Goal: Communication & Community: Answer question/provide support

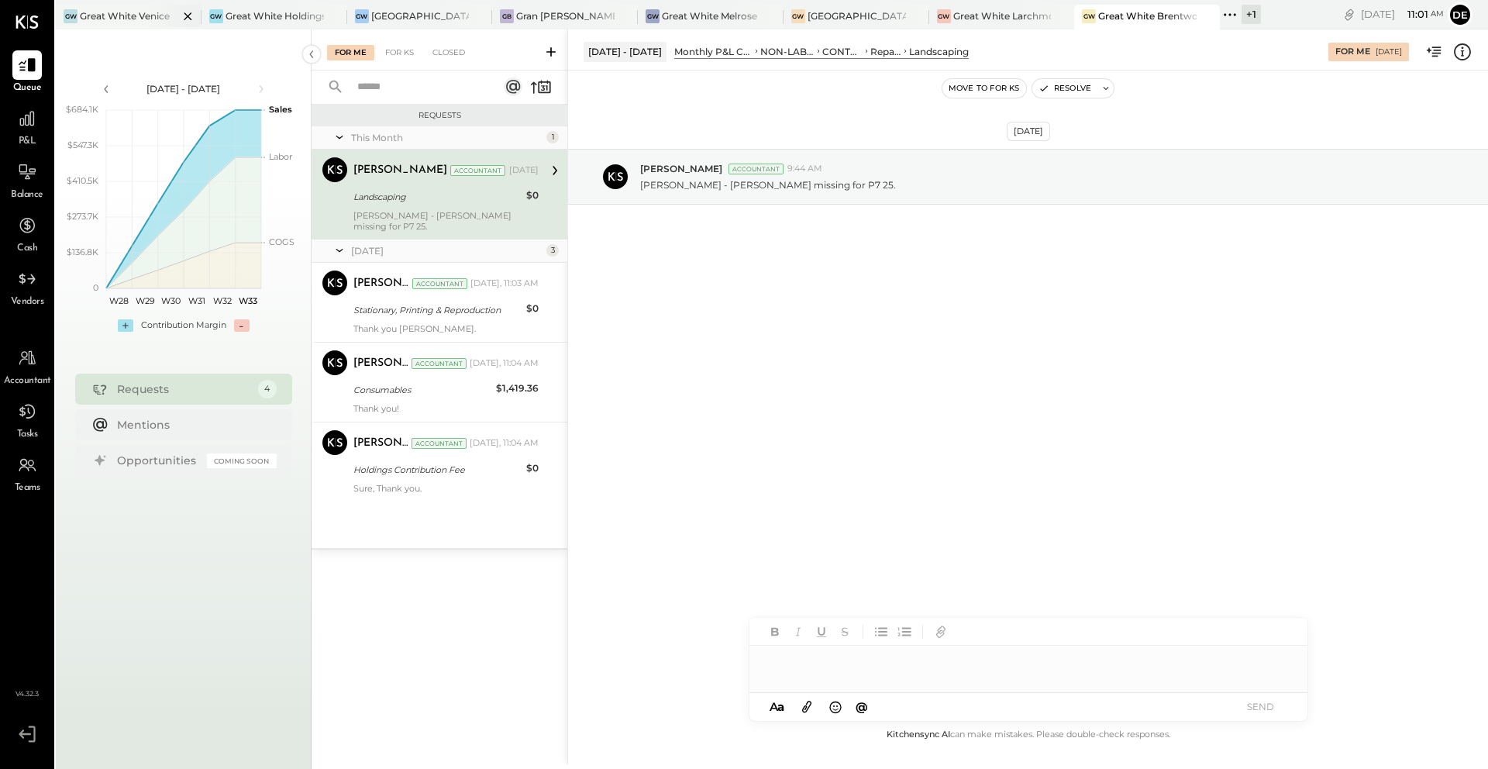
click at [149, 13] on div at bounding box center [174, 16] width 54 height 22
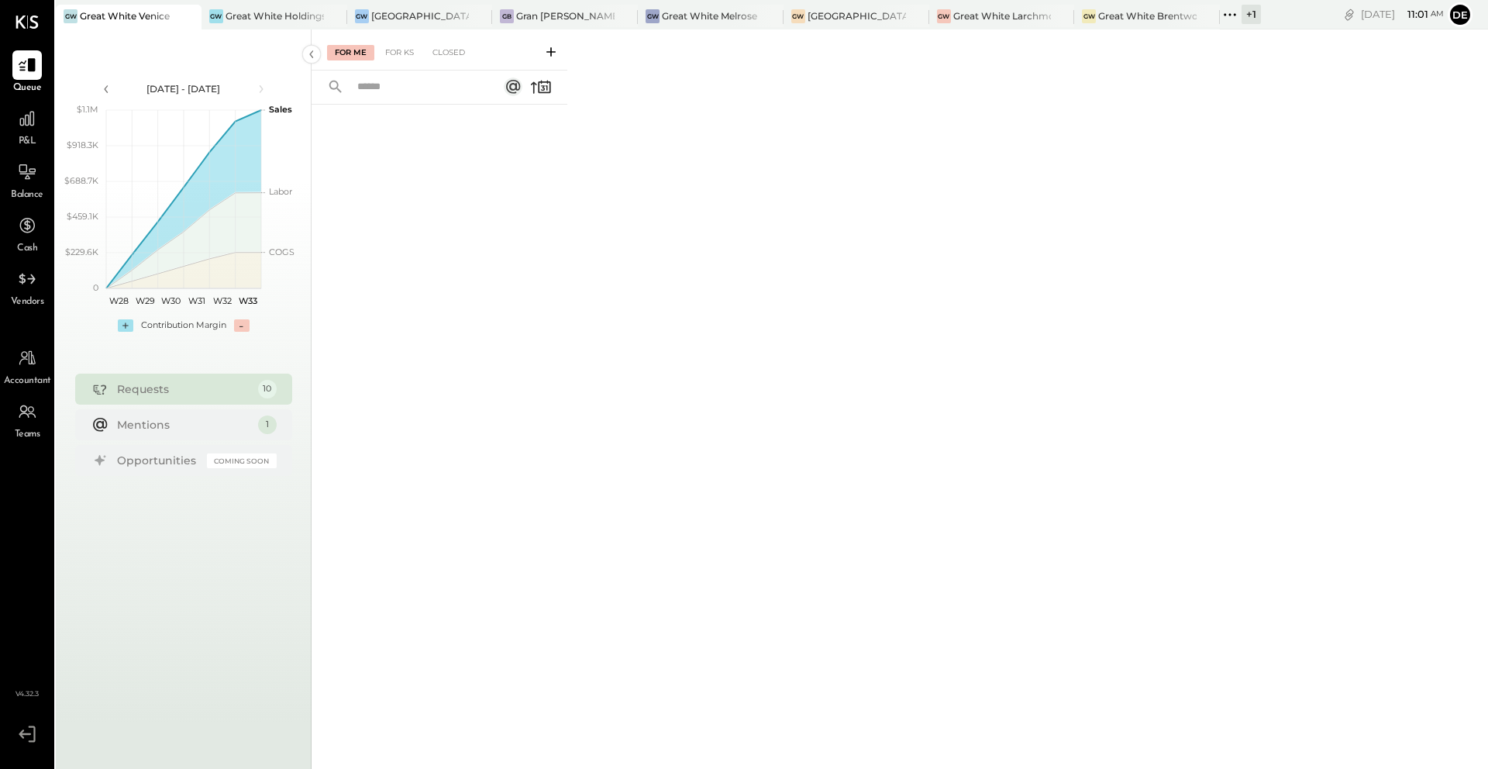
click at [425, 155] on div at bounding box center [440, 415] width 256 height 620
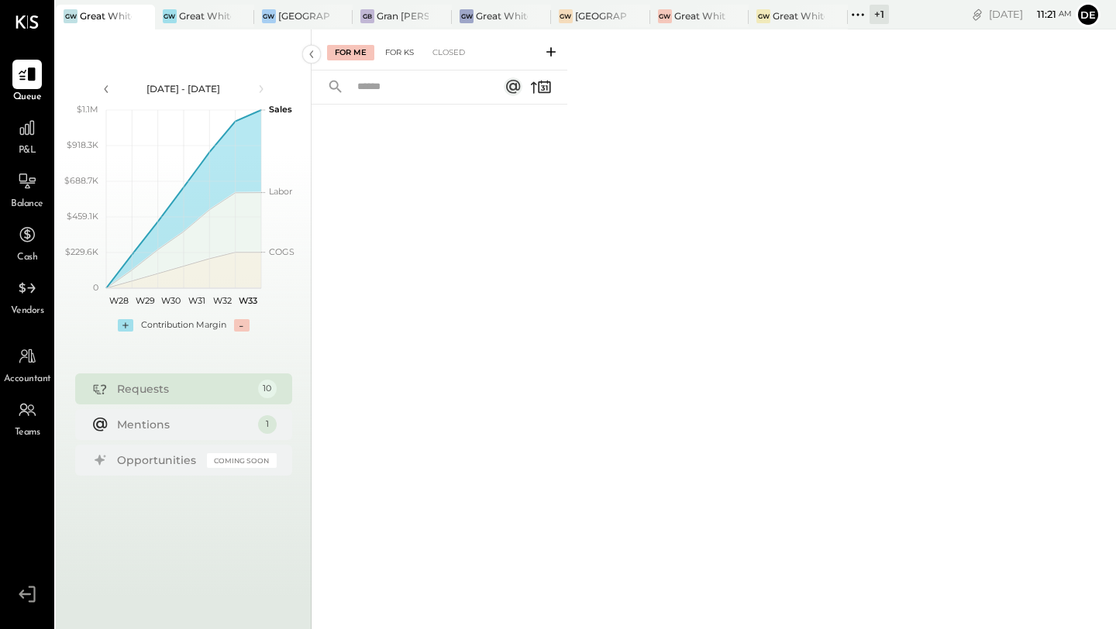
click at [397, 50] on div "For KS" at bounding box center [399, 52] width 44 height 15
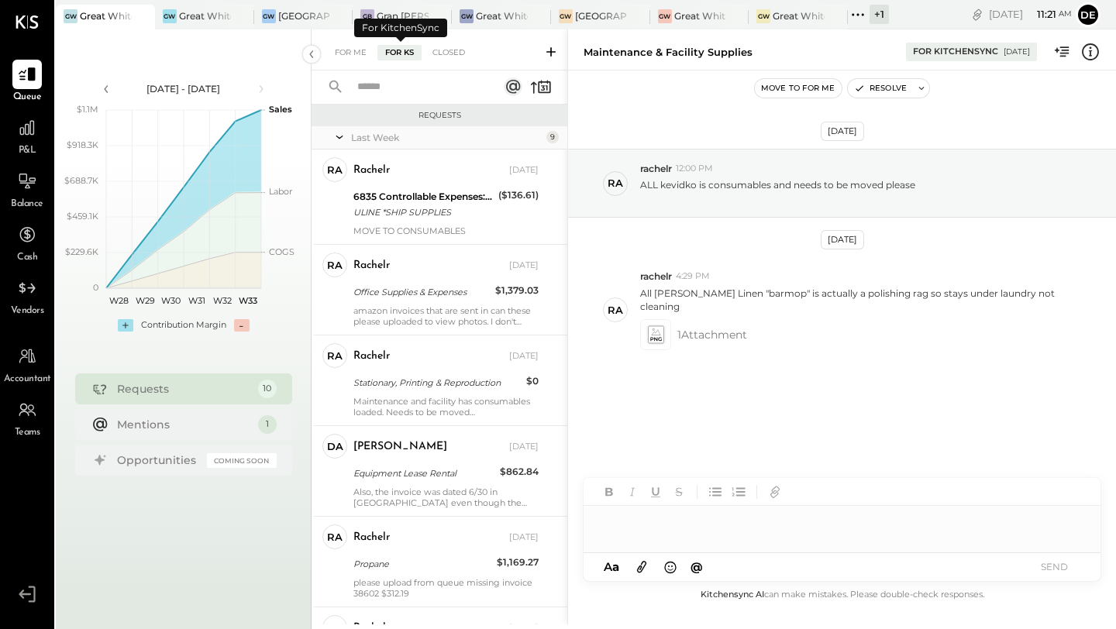
scroll to position [523, 0]
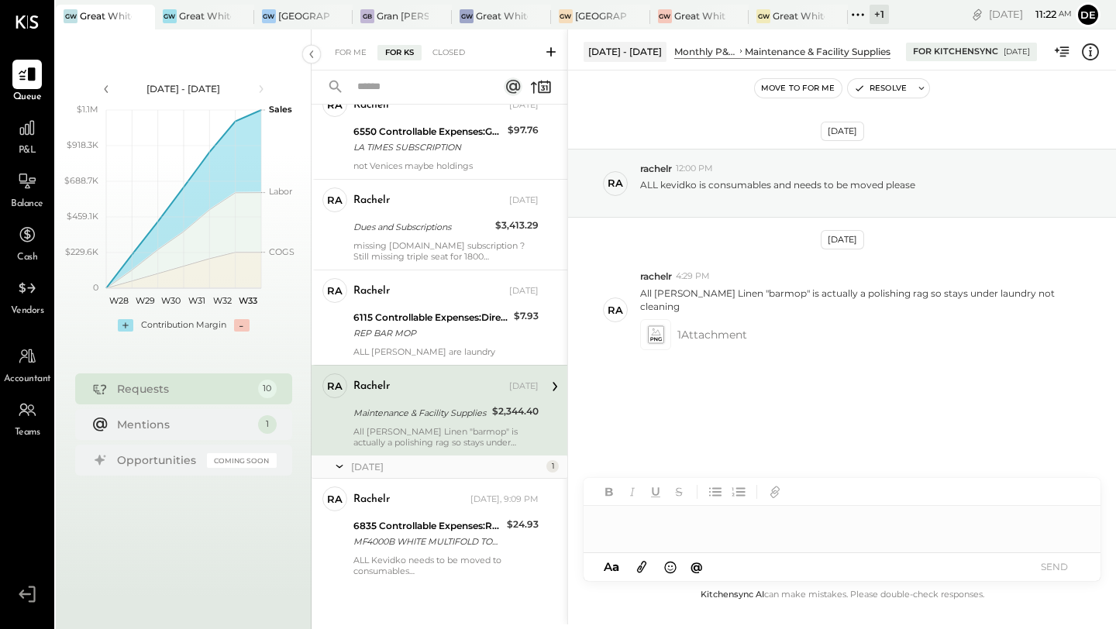
click at [643, 527] on div at bounding box center [842, 521] width 517 height 31
click at [1048, 567] on button "SEND" at bounding box center [1054, 566] width 62 height 21
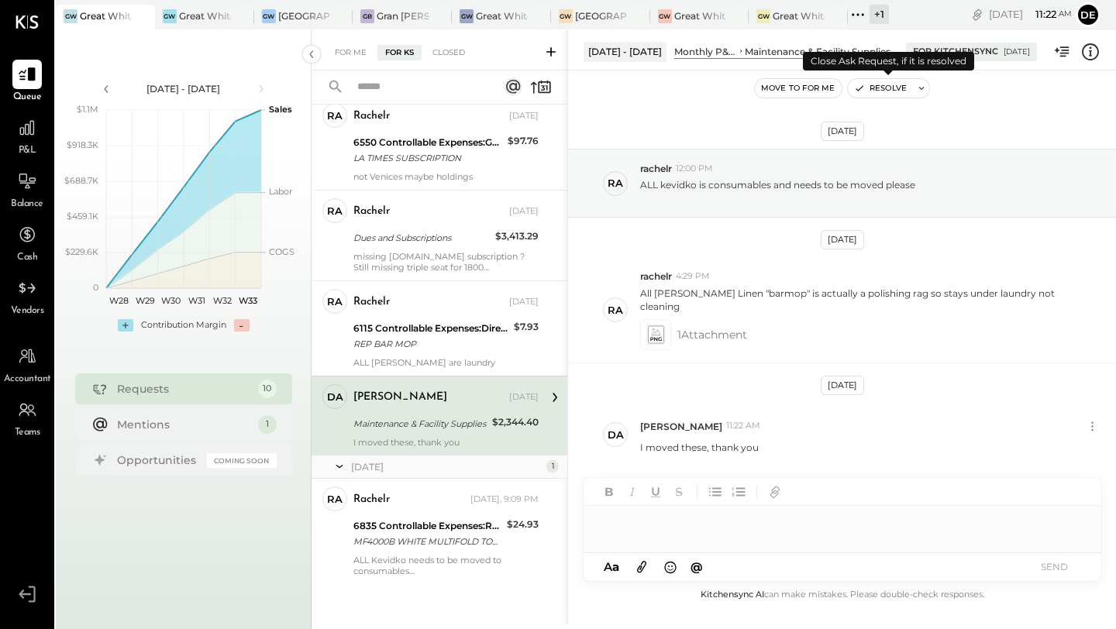
click at [864, 87] on button "Resolve" at bounding box center [880, 88] width 65 height 19
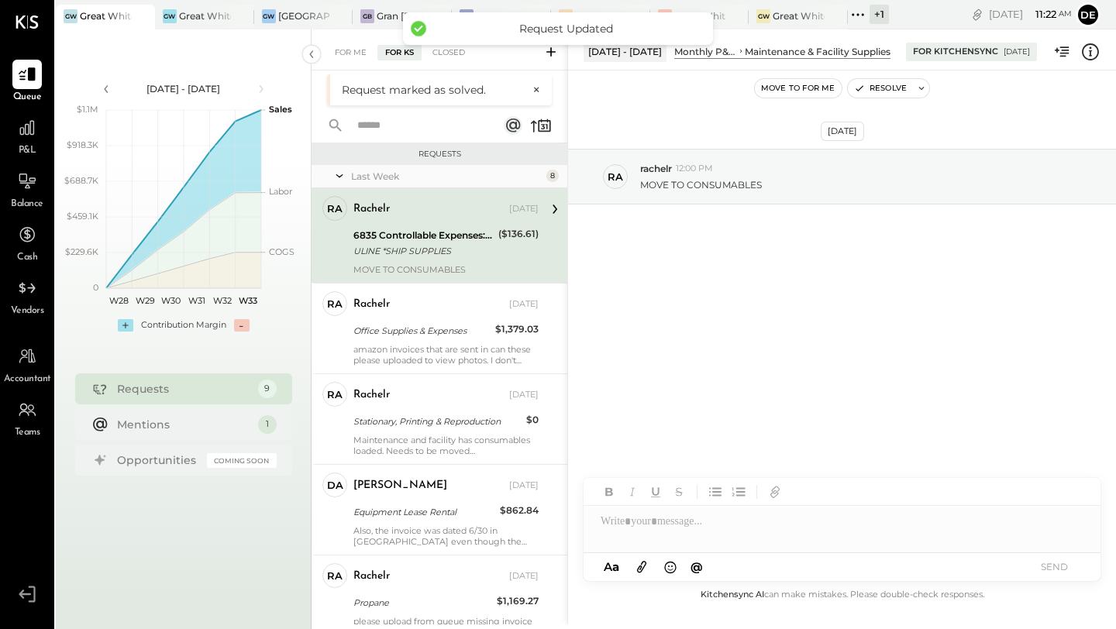
click at [651, 515] on div at bounding box center [842, 521] width 517 height 31
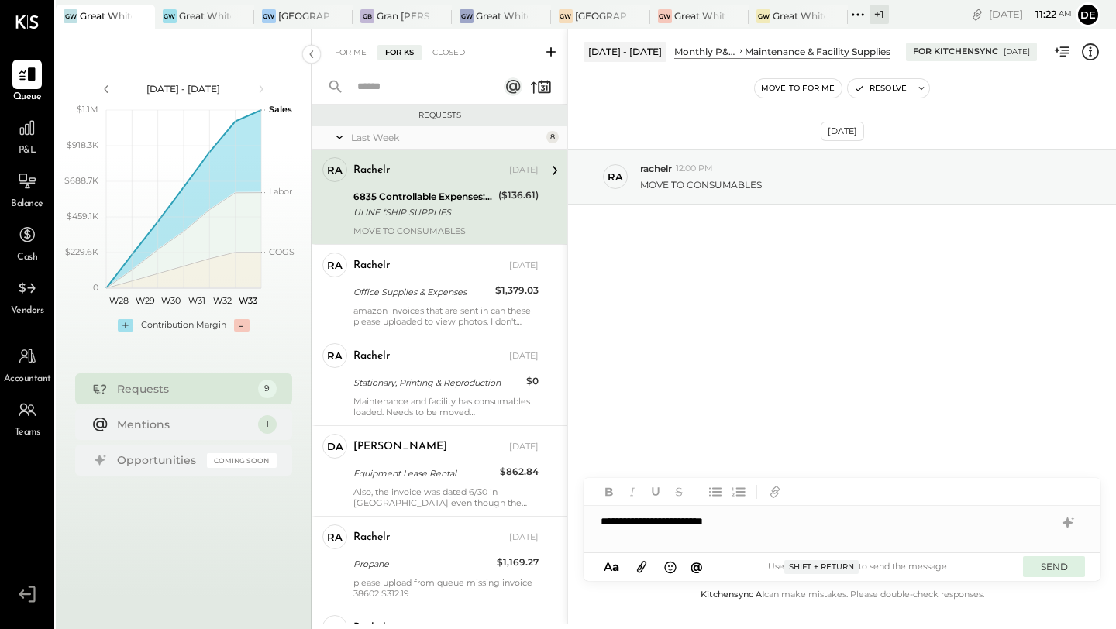
click at [1070, 568] on button "SEND" at bounding box center [1054, 566] width 62 height 21
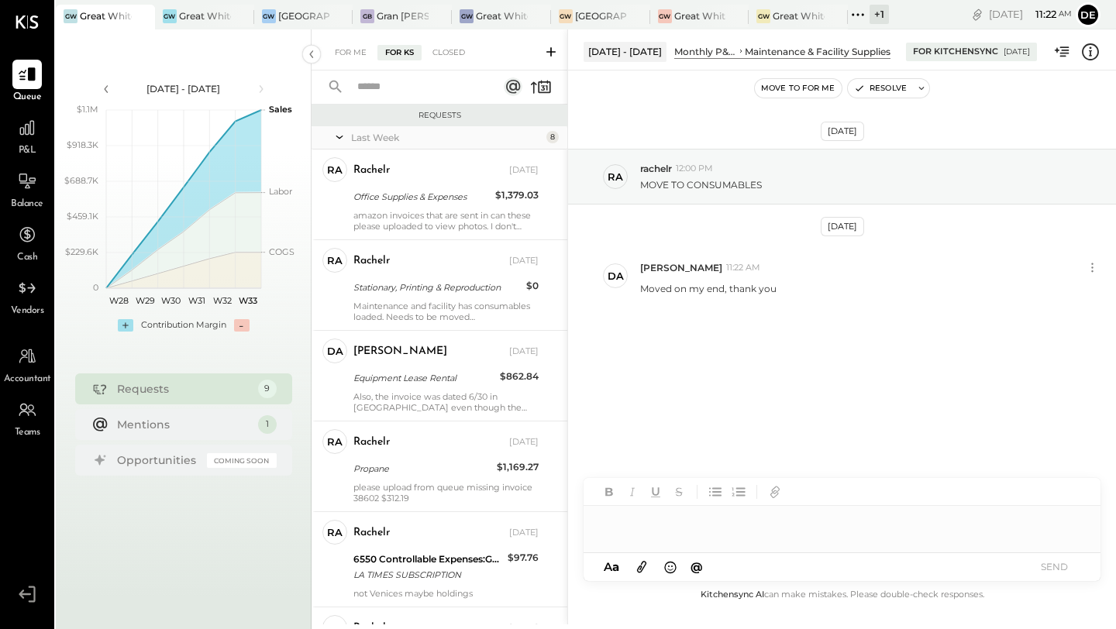
scroll to position [432, 0]
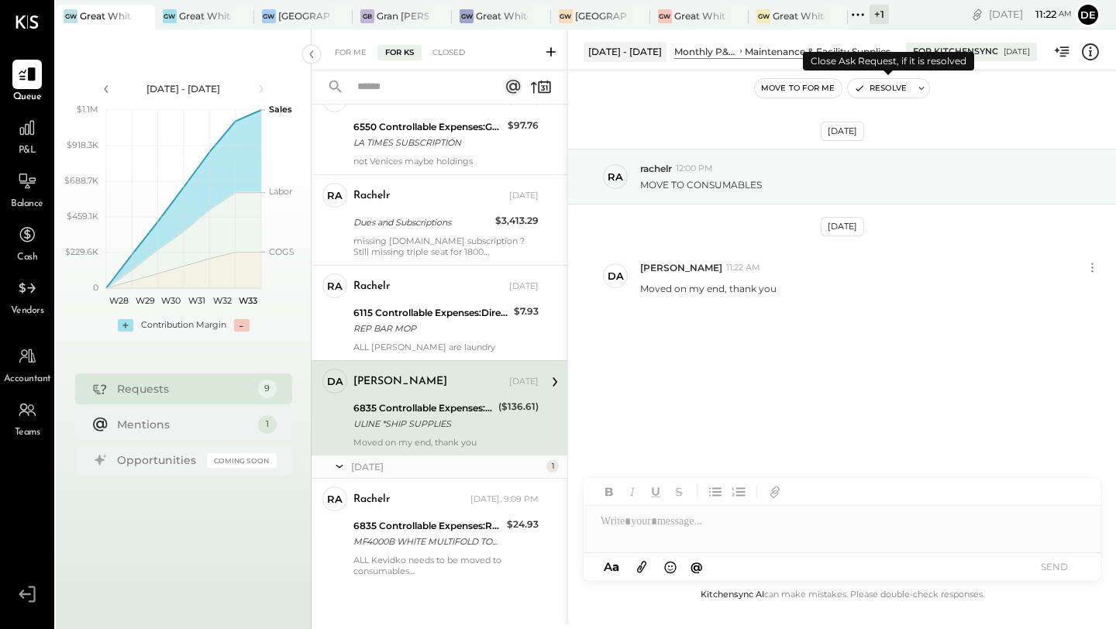
click at [859, 87] on icon "button" at bounding box center [859, 88] width 6 height 5
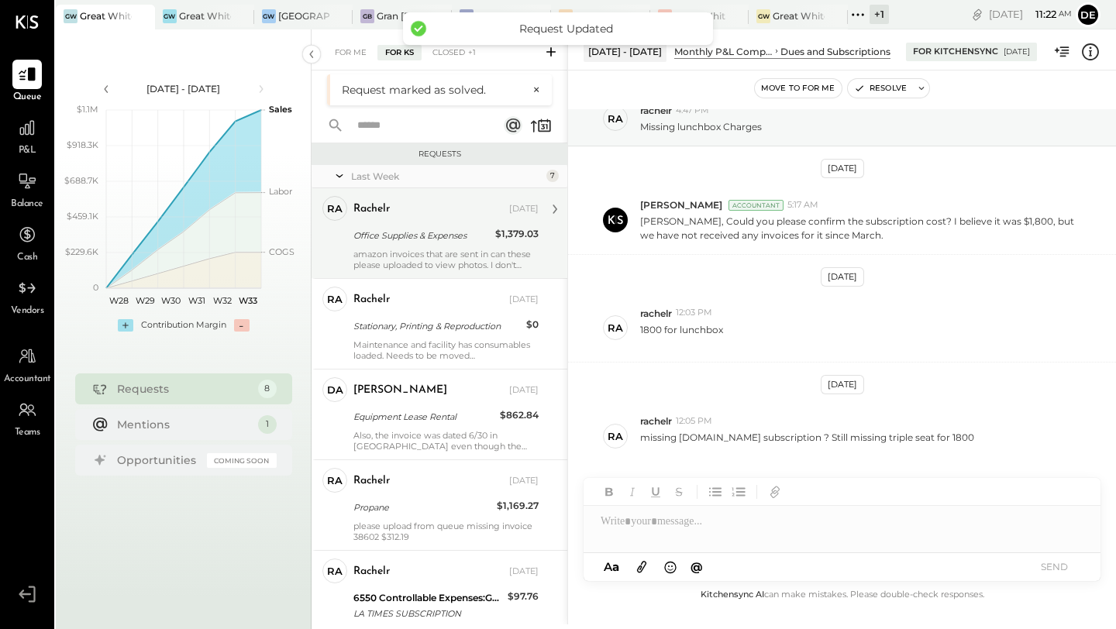
click at [444, 250] on div "amazon invoices that are sent in can these please uploaded to view photos. I do…" at bounding box center [445, 260] width 185 height 22
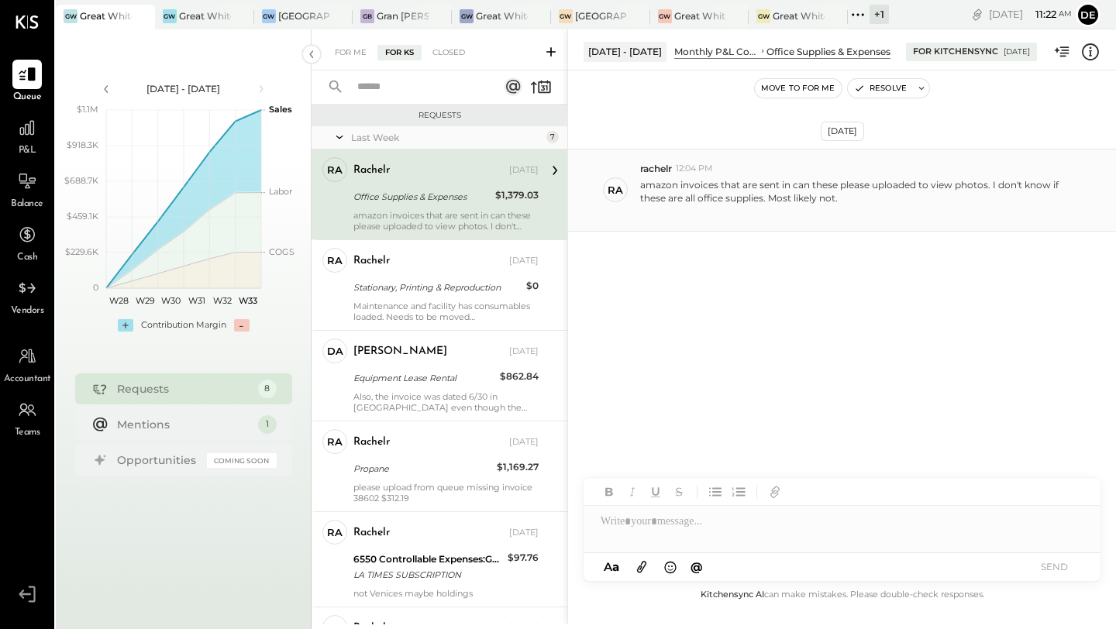
drag, startPoint x: 717, startPoint y: 187, endPoint x: 854, endPoint y: 195, distance: 137.4
click at [854, 195] on p "amazon invoices that are sent in can these please uploaded to view photos. I do…" at bounding box center [860, 198] width 440 height 40
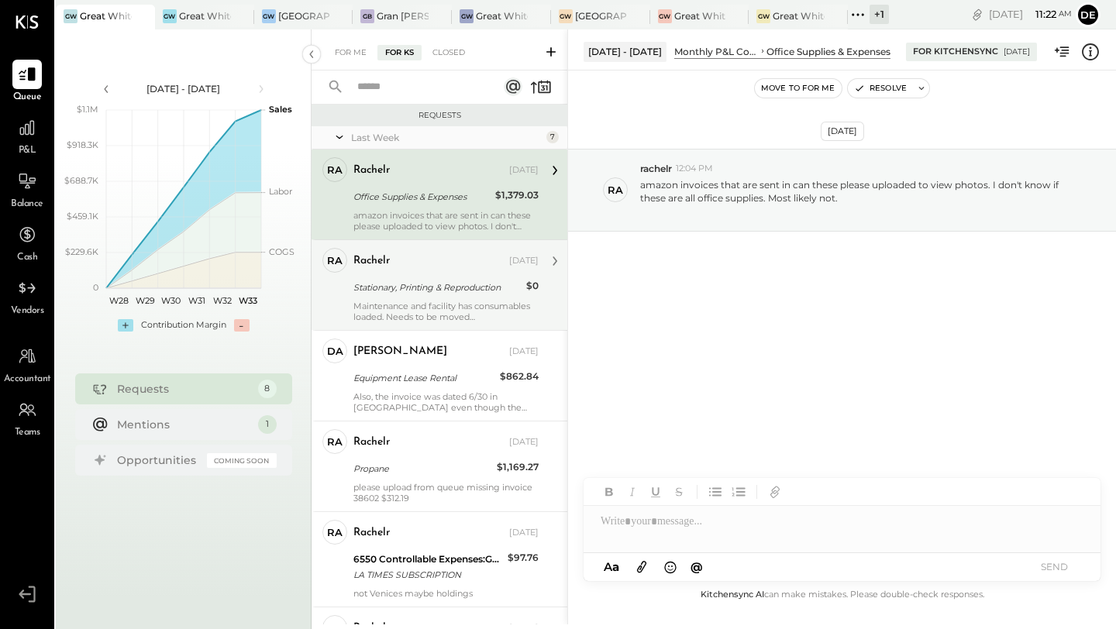
click at [422, 263] on div "rachelr" at bounding box center [429, 260] width 153 height 15
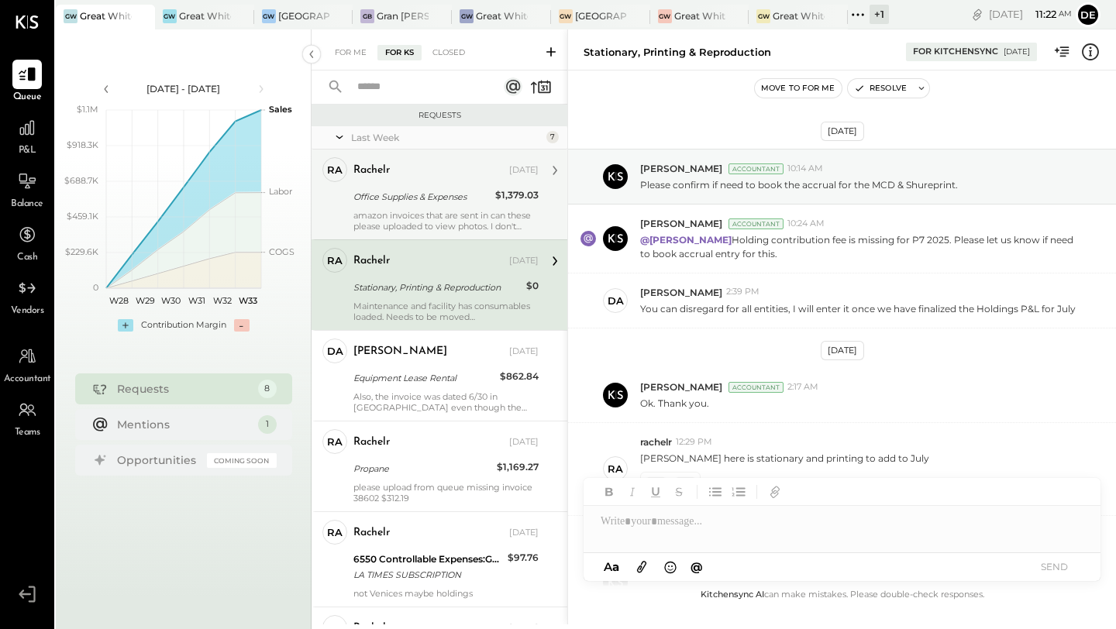
scroll to position [285, 0]
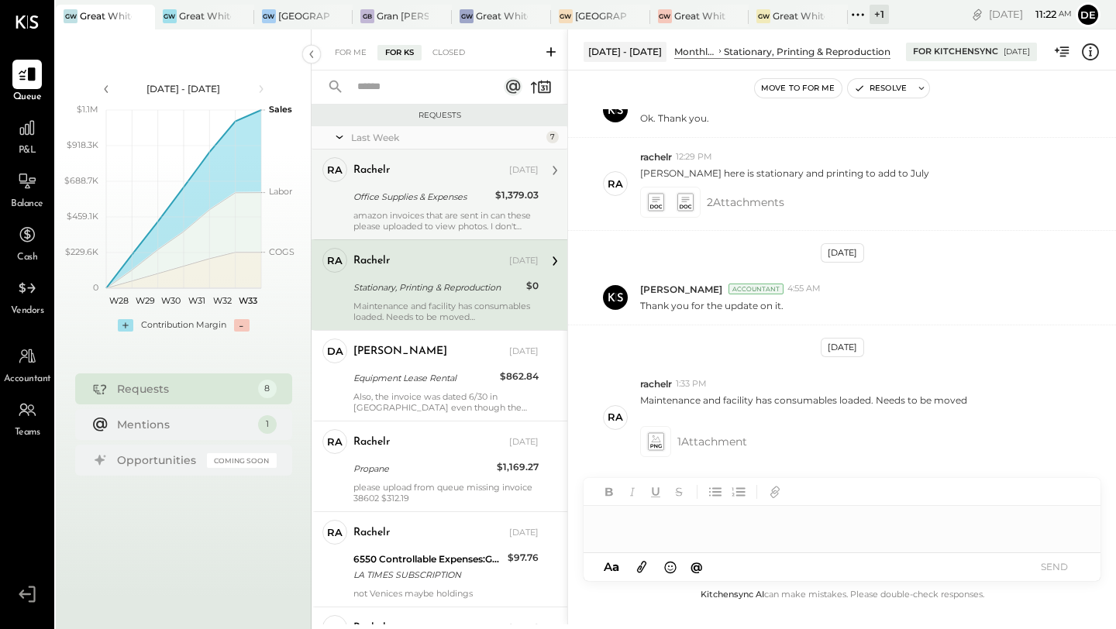
click at [653, 526] on div at bounding box center [842, 521] width 517 height 31
click at [1056, 566] on button "SEND" at bounding box center [1054, 566] width 62 height 21
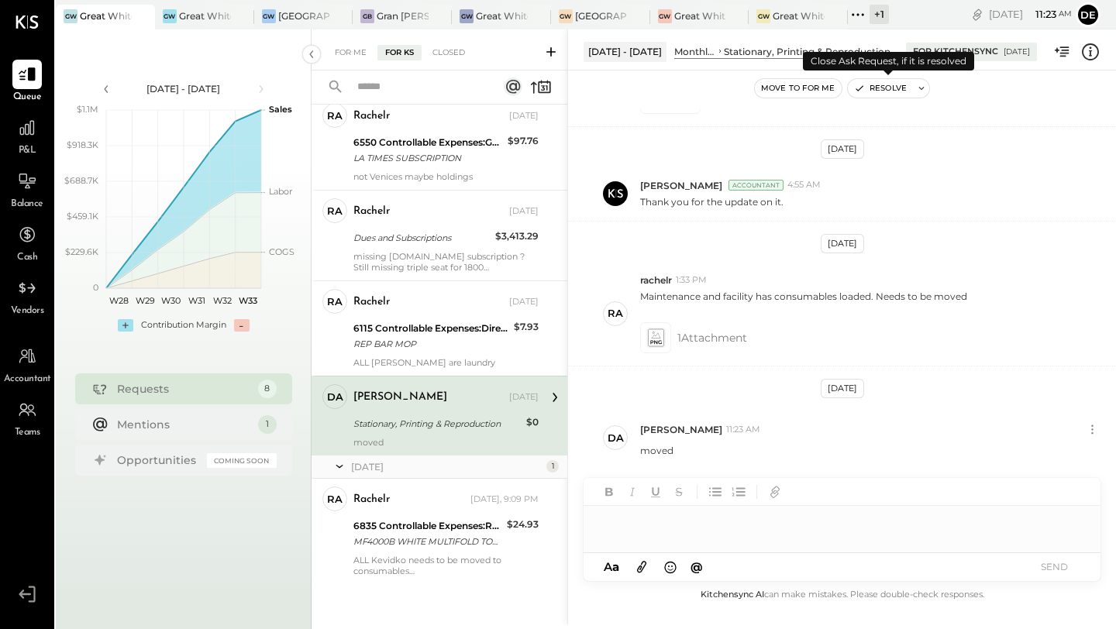
click at [859, 87] on icon "button" at bounding box center [859, 88] width 6 height 5
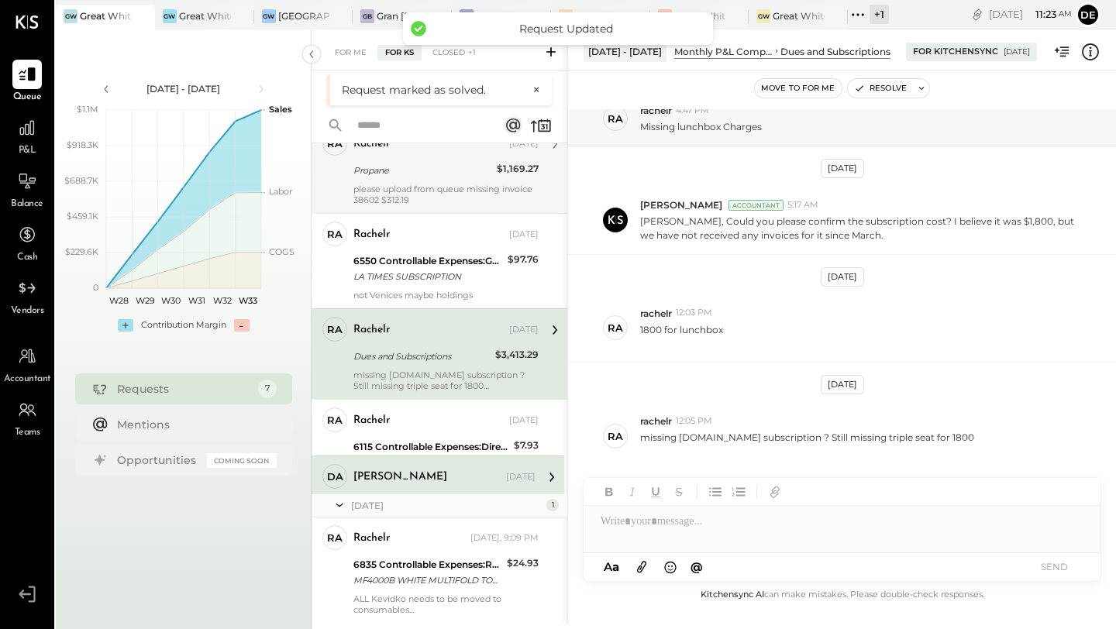
scroll to position [193, 0]
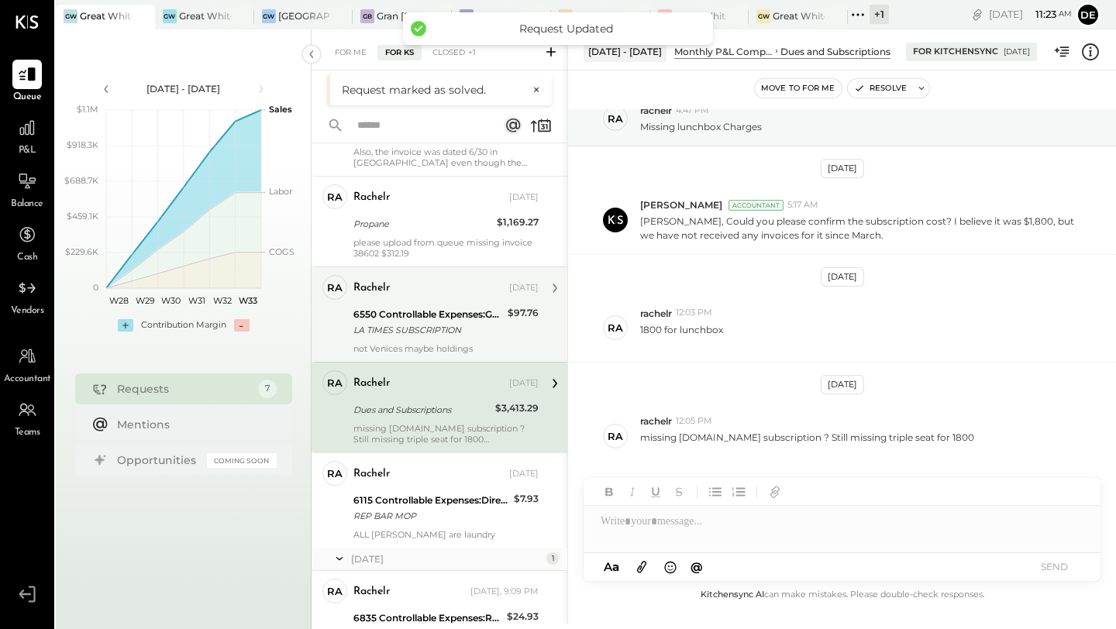
click at [426, 323] on div "LA TIMES SUBSCRIPTION" at bounding box center [428, 329] width 150 height 15
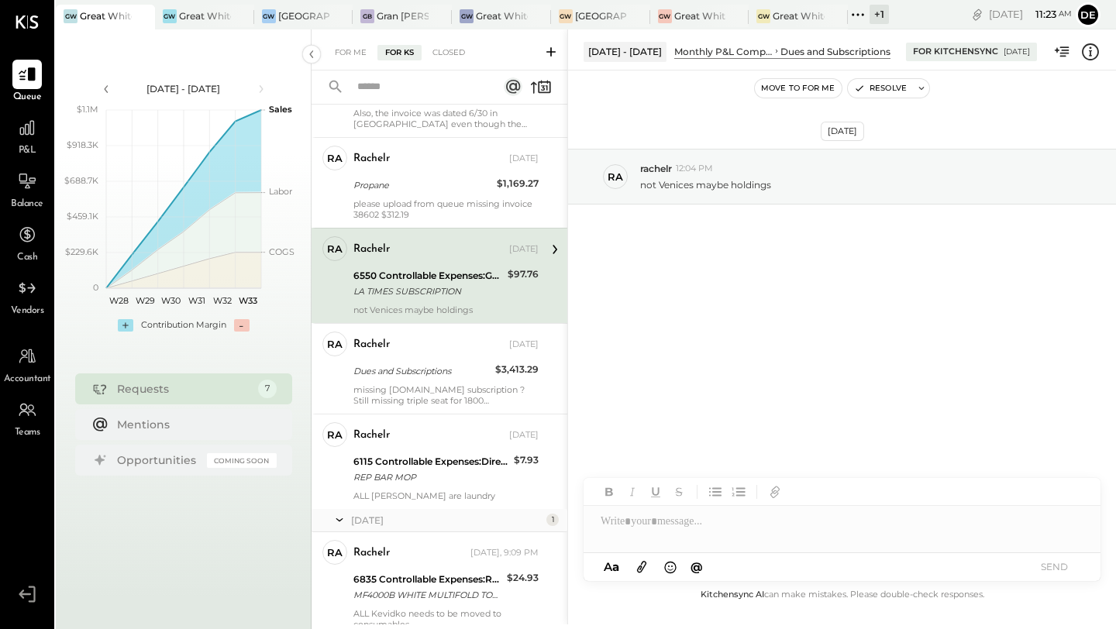
click at [664, 512] on div at bounding box center [842, 521] width 517 height 31
click at [670, 535] on div at bounding box center [842, 521] width 517 height 31
click at [1037, 568] on button "SEND" at bounding box center [1054, 566] width 62 height 21
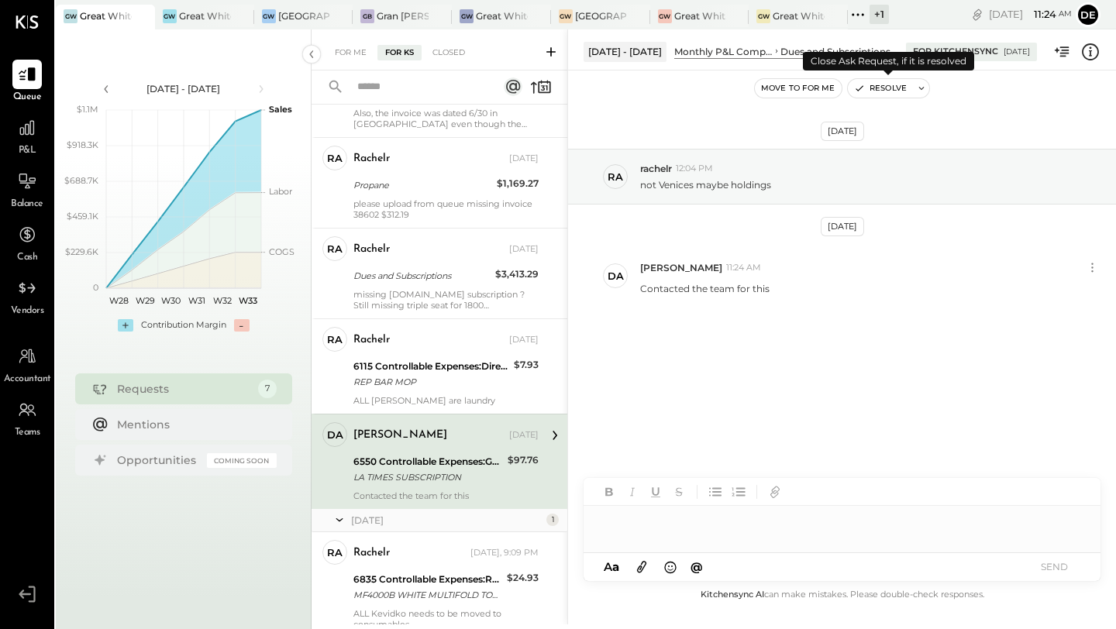
scroll to position [246, 0]
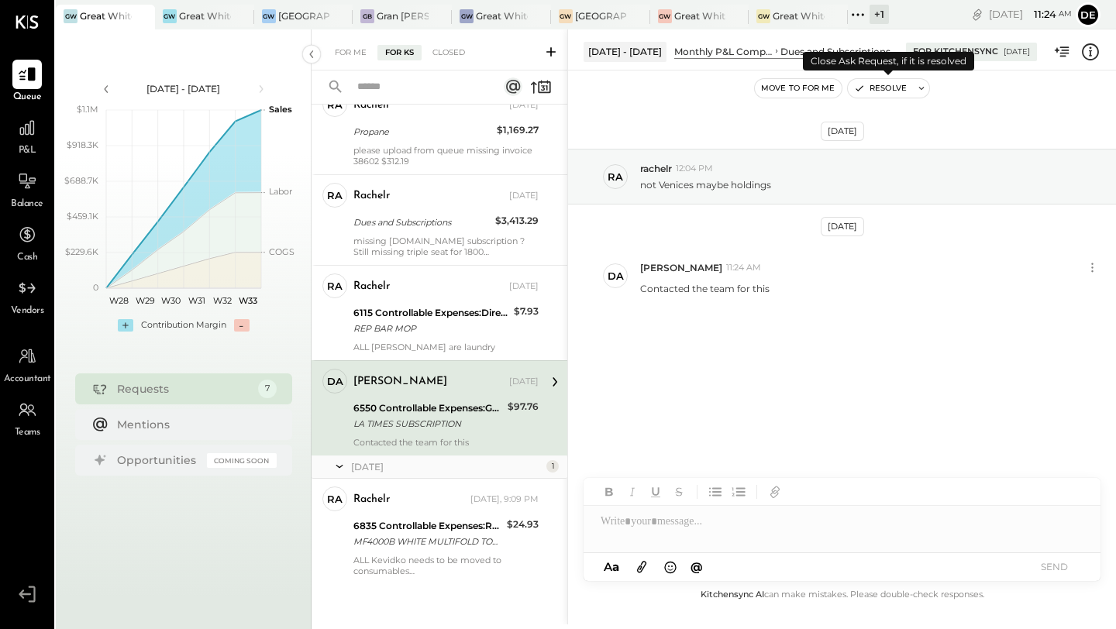
click at [855, 85] on icon "button" at bounding box center [859, 88] width 11 height 11
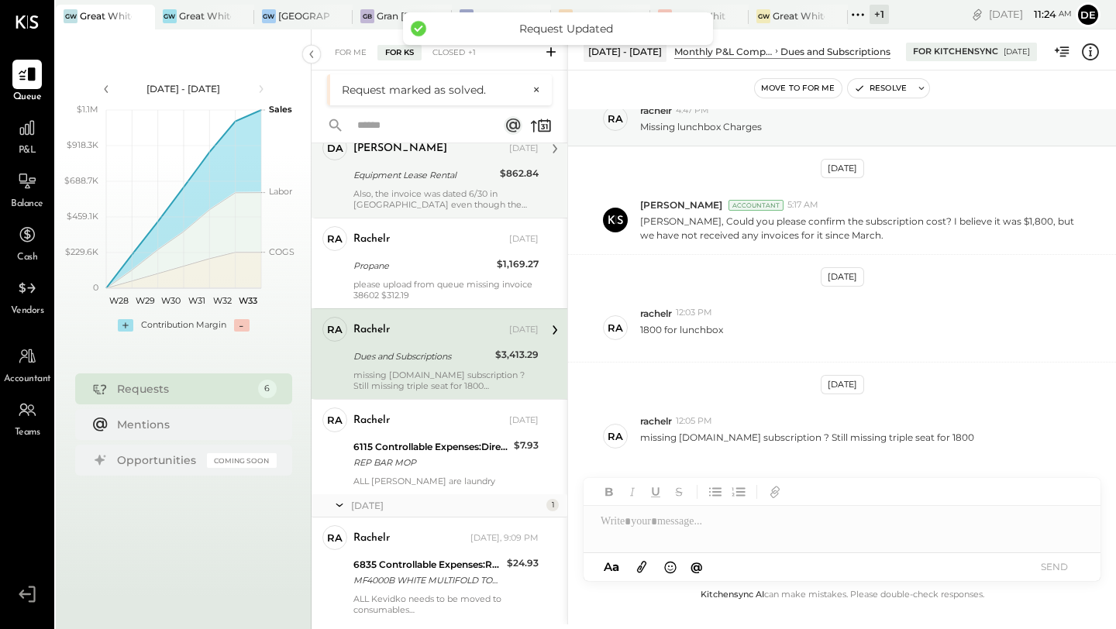
scroll to position [98, 0]
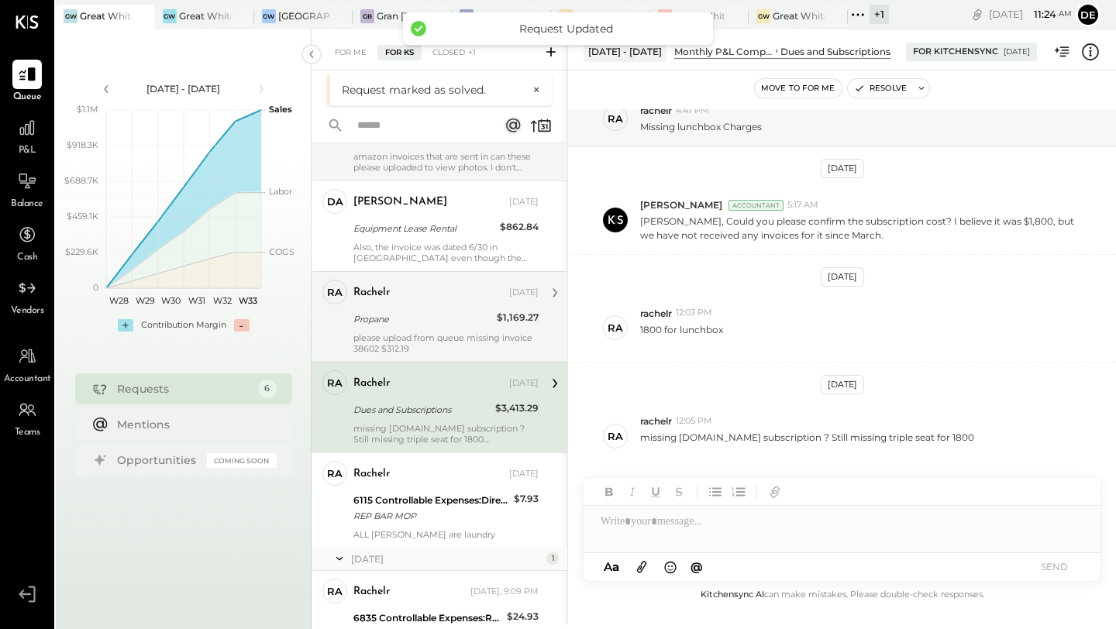
drag, startPoint x: 471, startPoint y: 322, endPoint x: 497, endPoint y: 325, distance: 25.8
click at [470, 322] on div "Propane" at bounding box center [422, 319] width 139 height 15
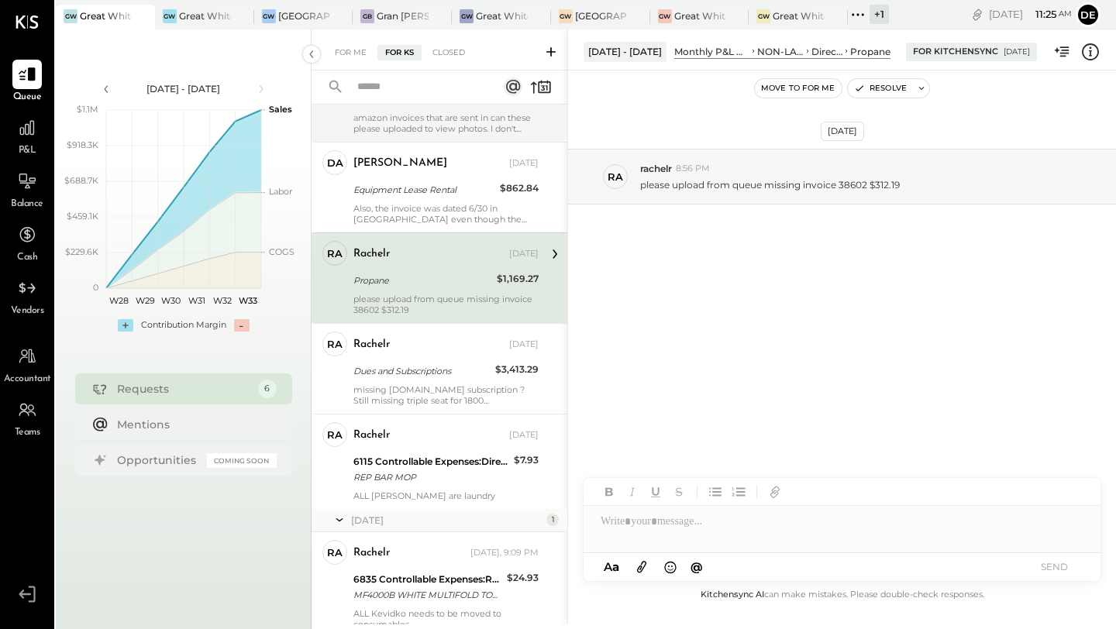
click at [639, 528] on div at bounding box center [842, 521] width 517 height 31
drag, startPoint x: 642, startPoint y: 525, endPoint x: 711, endPoint y: 306, distance: 229.7
click at [711, 306] on div "[DATE] ra rachelr 8:56 PM please upload from queue missing invoice 38602 $312.19" at bounding box center [842, 215] width 548 height 212
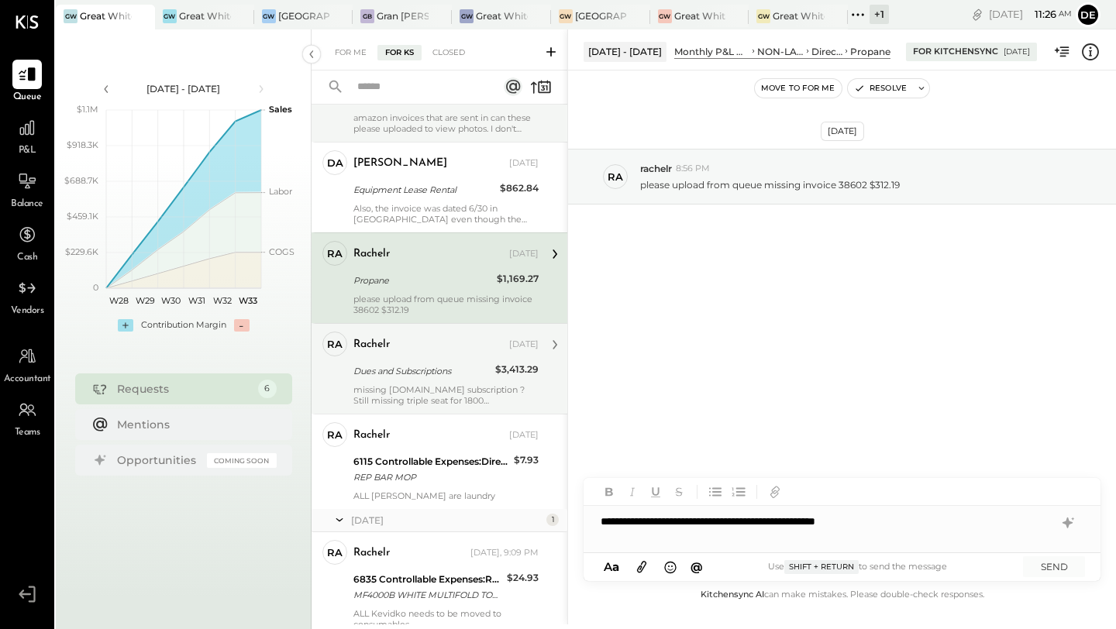
click at [432, 380] on div "rachelr [DATE] Dues and Subscriptions $3,413.29 missing [DOMAIN_NAME] subscript…" at bounding box center [445, 369] width 185 height 74
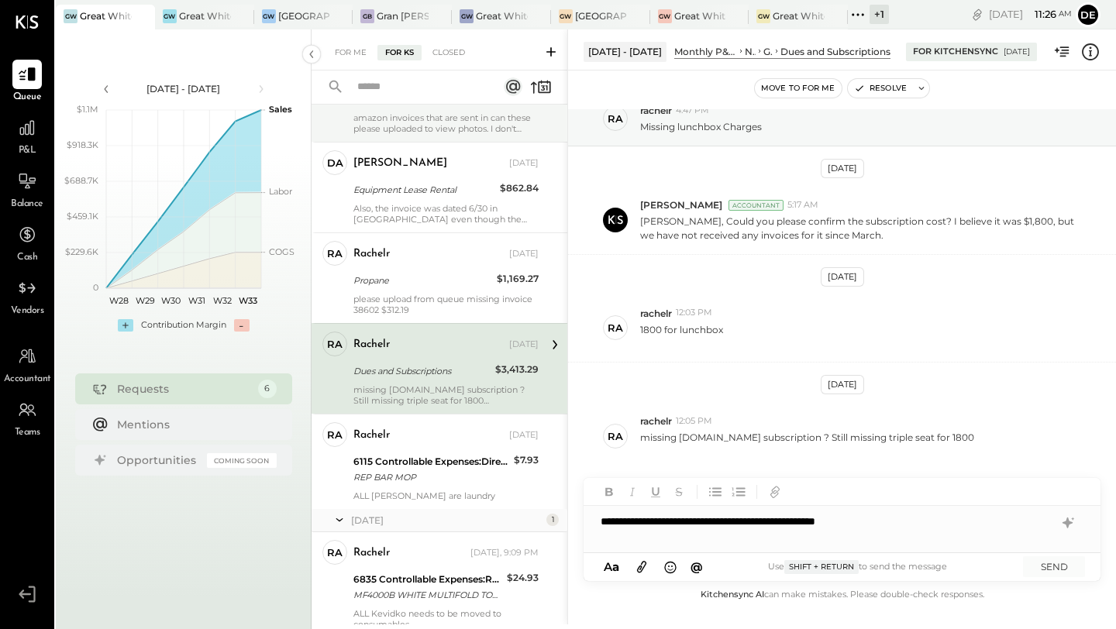
click at [790, 522] on div "**********" at bounding box center [842, 521] width 517 height 31
click at [1033, 568] on button "SEND" at bounding box center [1054, 566] width 62 height 21
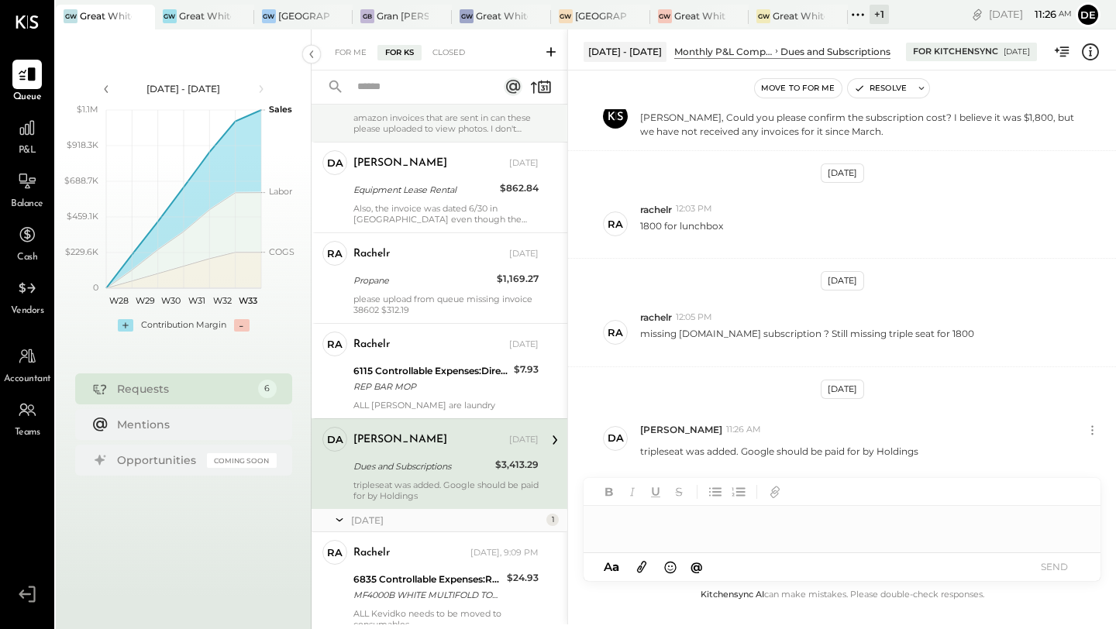
scroll to position [151, 0]
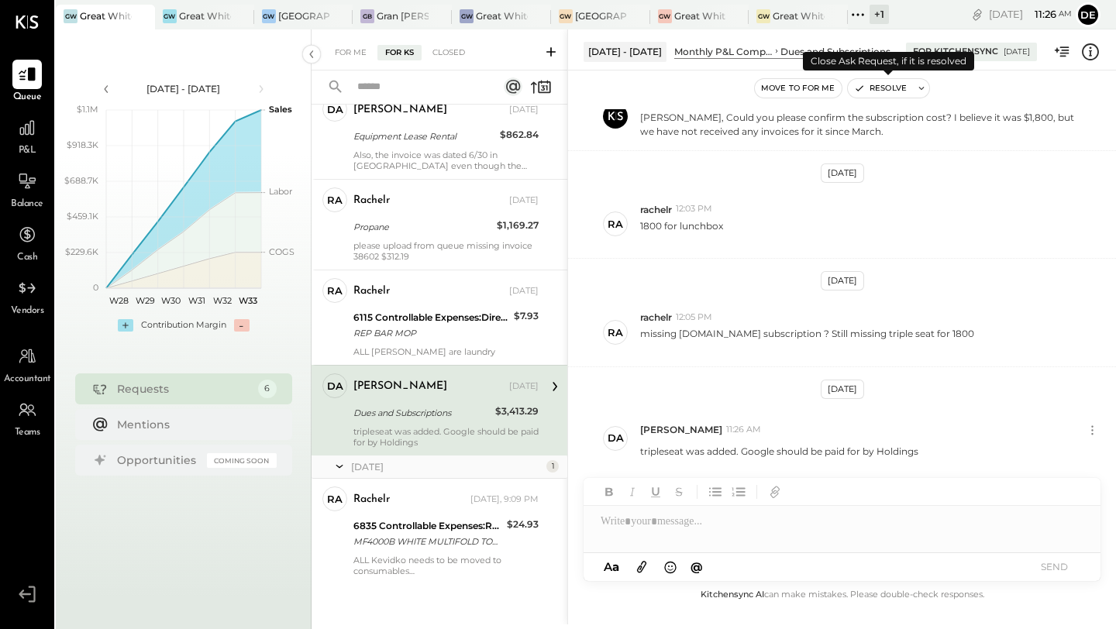
click at [856, 88] on icon "button" at bounding box center [859, 88] width 11 height 11
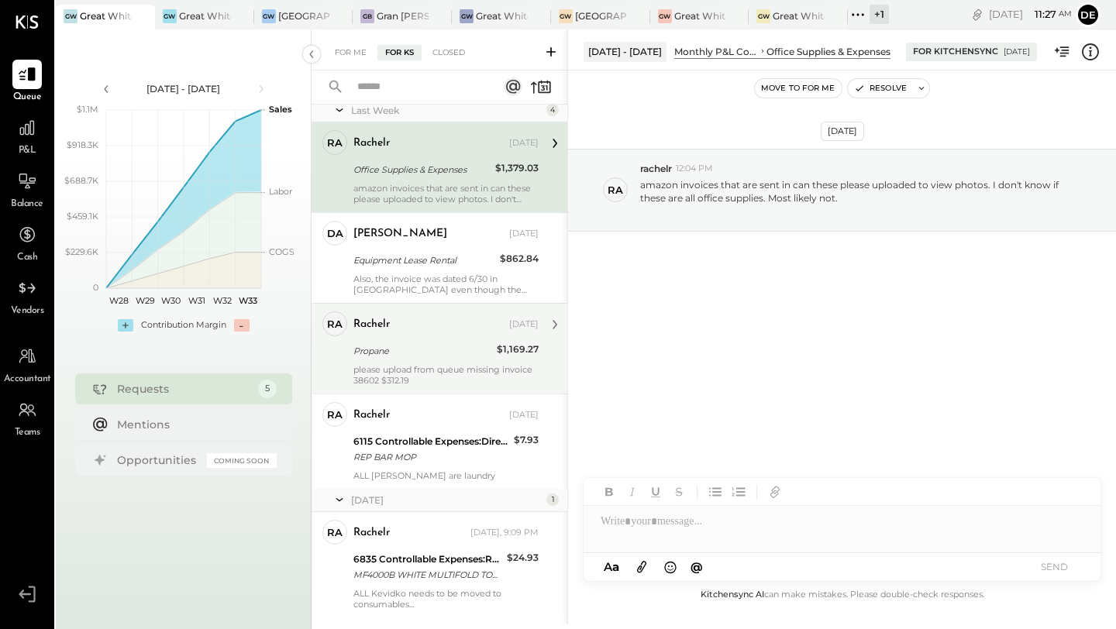
scroll to position [60, 0]
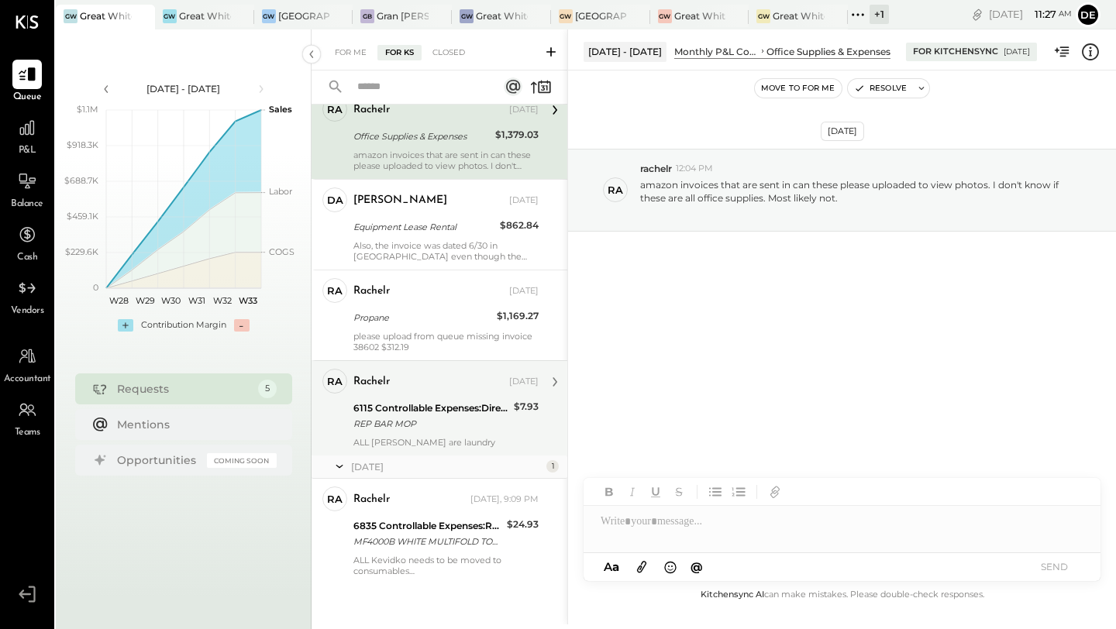
click at [452, 399] on div "6115 Controllable Expenses:Direct Operating Expenses:Cleaning Supplies REP BAR …" at bounding box center [431, 416] width 156 height 34
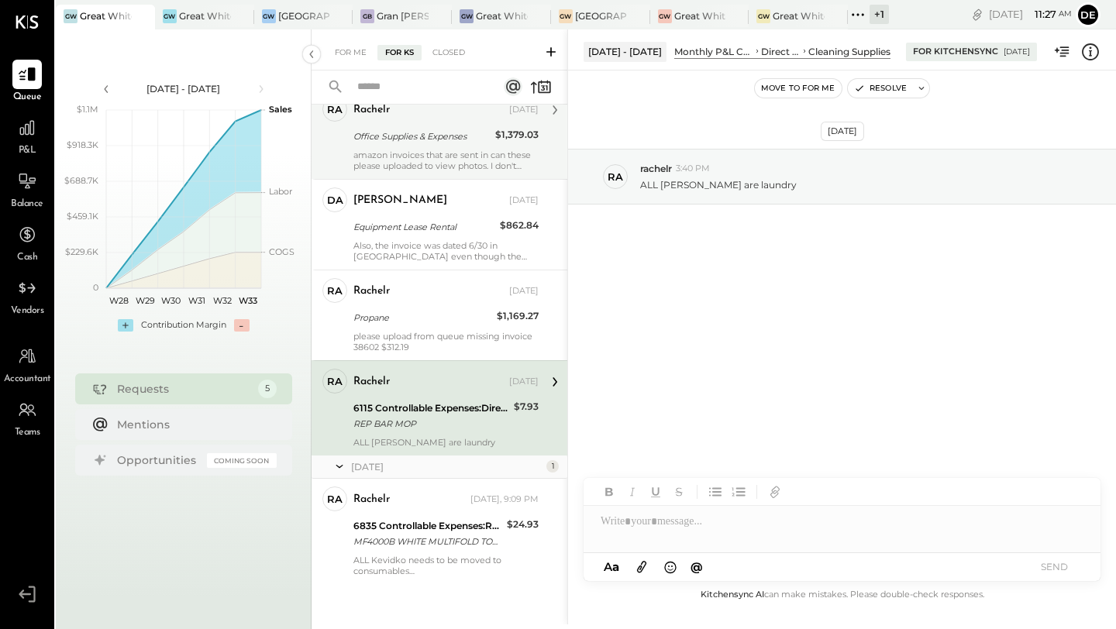
click at [655, 531] on div at bounding box center [842, 521] width 517 height 31
click at [1055, 570] on button "SEND" at bounding box center [1054, 566] width 62 height 21
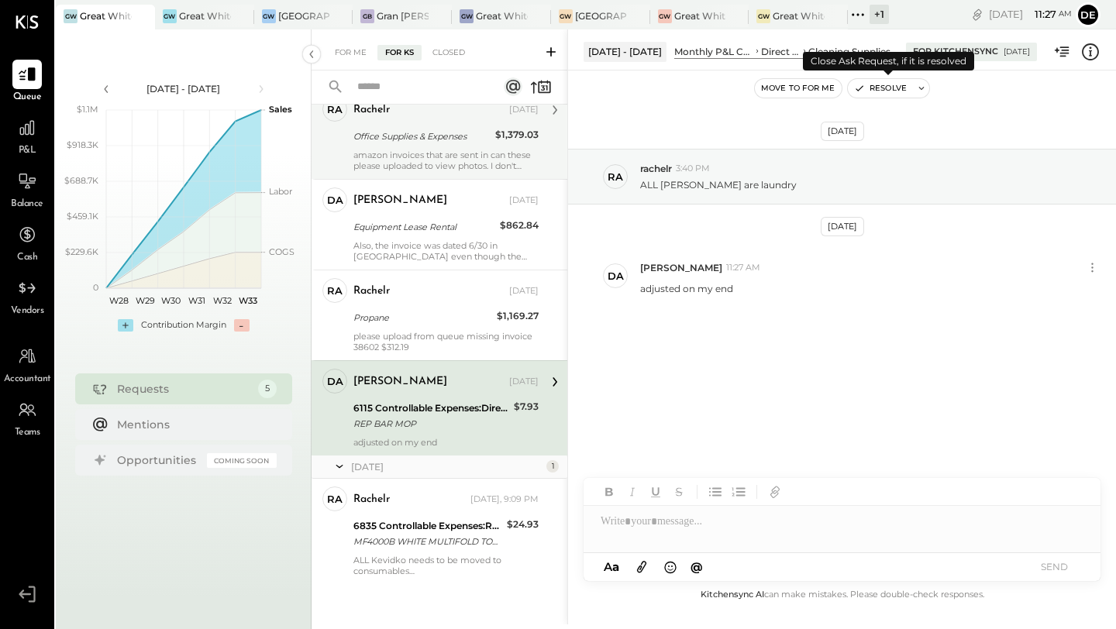
click at [859, 91] on icon "button" at bounding box center [859, 88] width 11 height 11
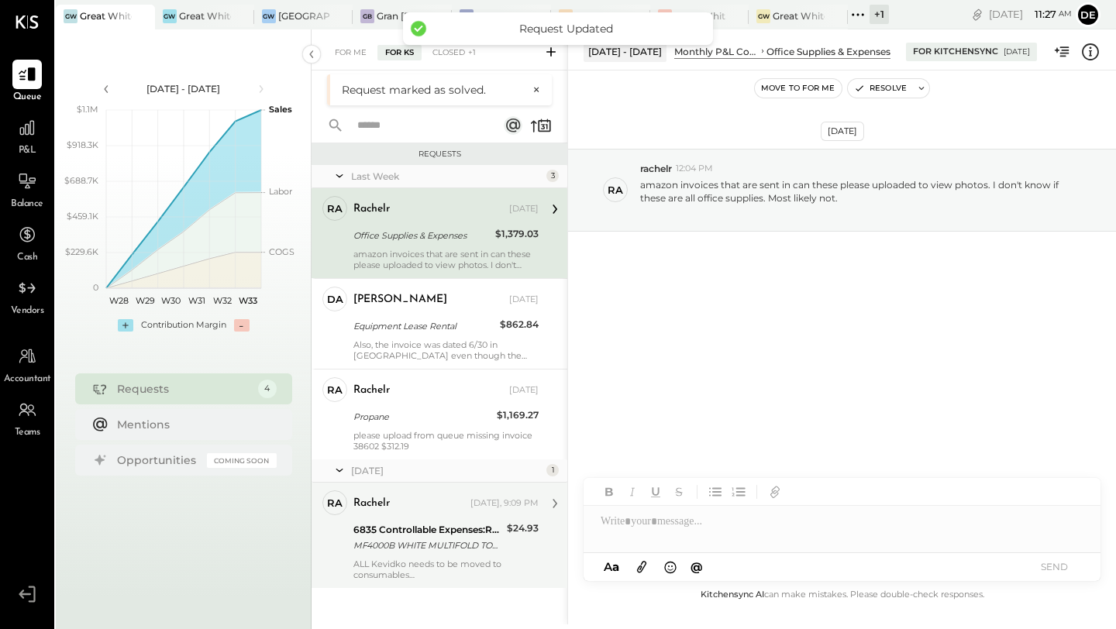
click at [430, 507] on div "rachelr" at bounding box center [410, 503] width 114 height 15
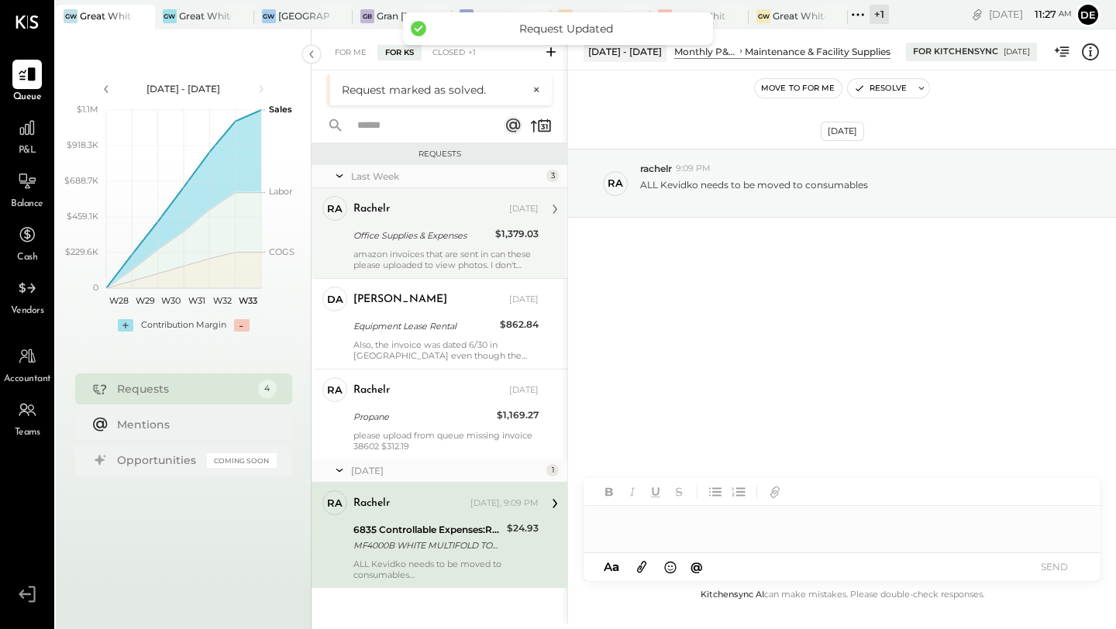
click at [691, 515] on div at bounding box center [842, 521] width 517 height 31
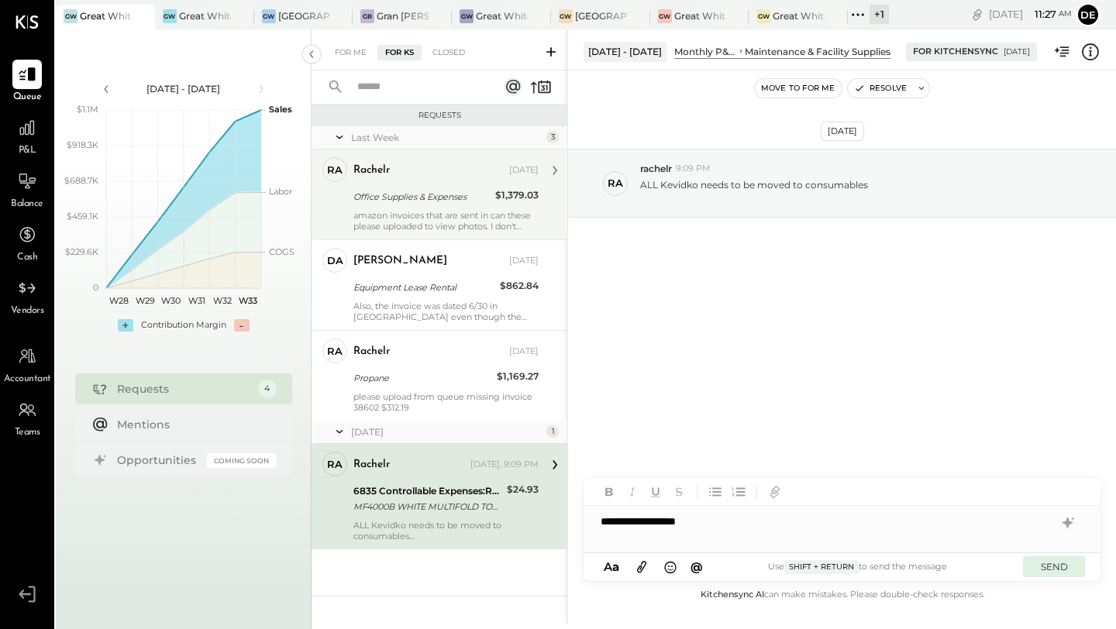
click at [1051, 572] on button "SEND" at bounding box center [1054, 566] width 62 height 21
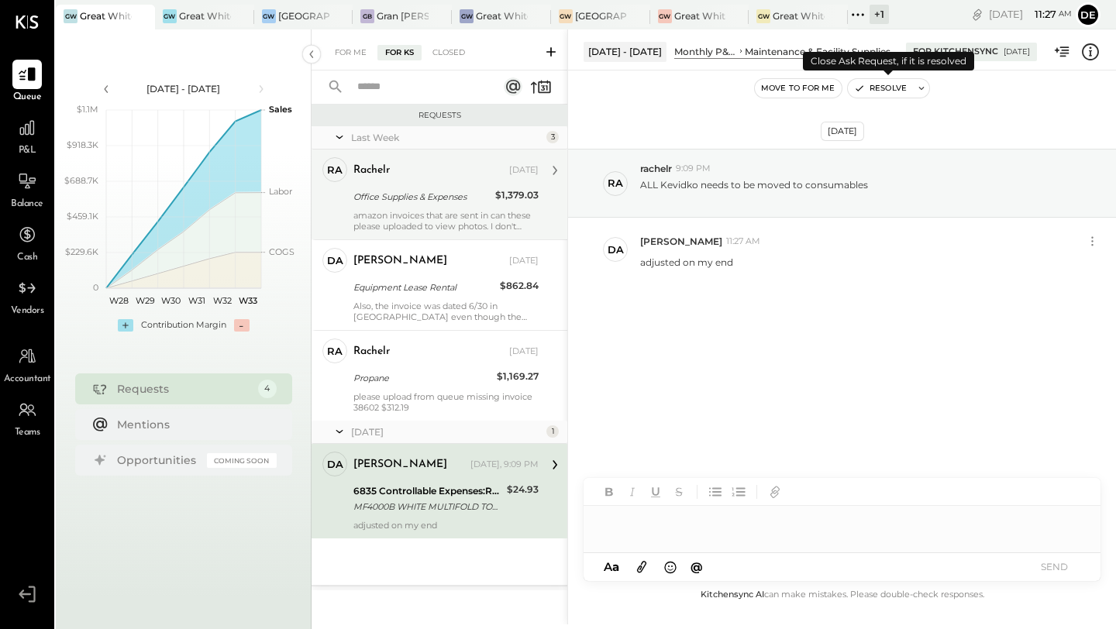
click at [859, 89] on icon "button" at bounding box center [859, 88] width 11 height 11
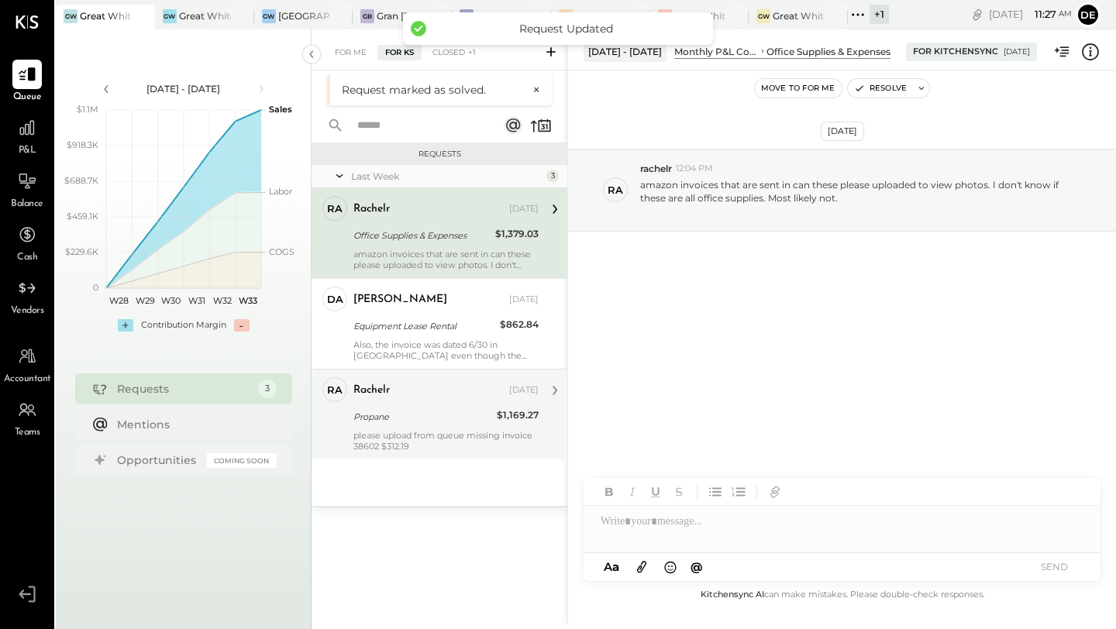
drag, startPoint x: 427, startPoint y: 422, endPoint x: 429, endPoint y: 408, distance: 14.9
click at [425, 422] on div "Propane" at bounding box center [422, 416] width 139 height 15
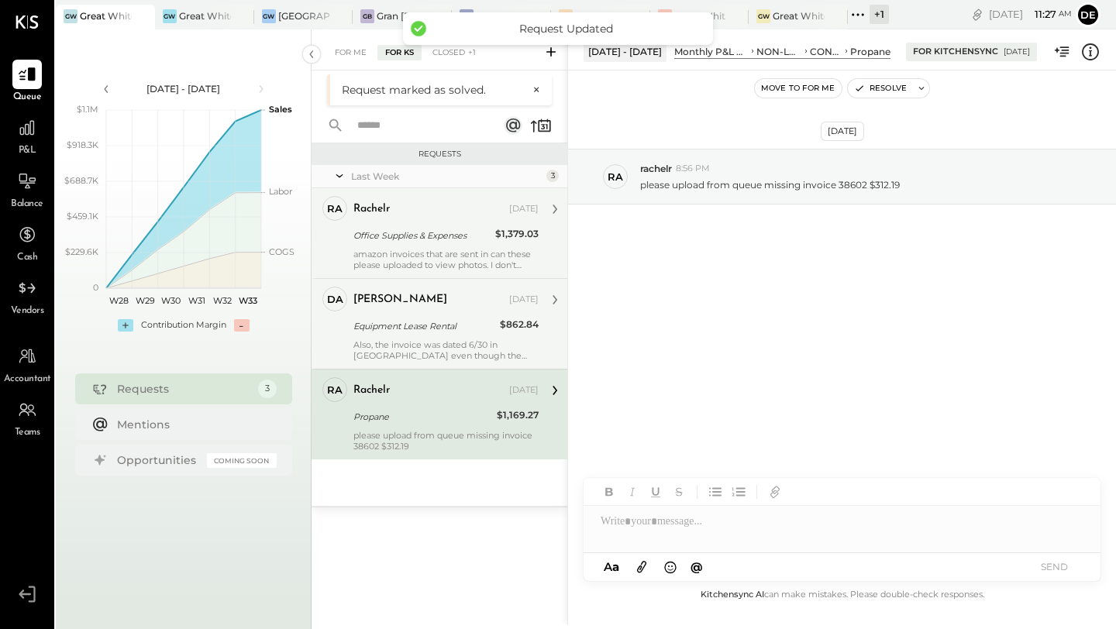
click at [429, 343] on div "Also, the invoice was dated 6/30 in [GEOGRAPHIC_DATA] even though the invoice w…" at bounding box center [445, 350] width 185 height 22
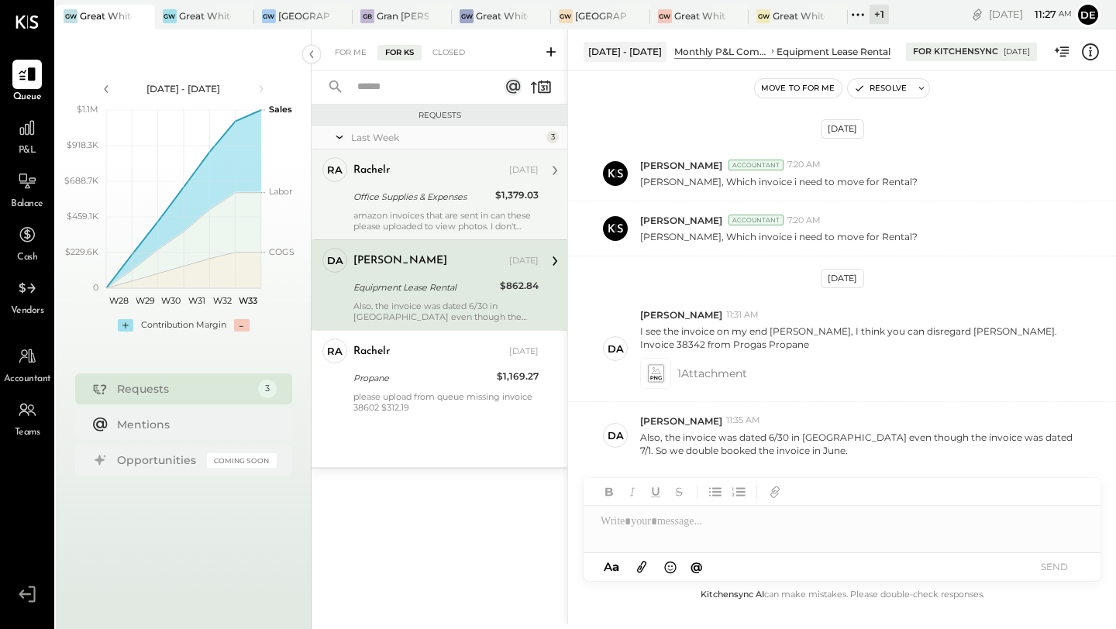
click at [432, 220] on div "amazon invoices that are sent in can these please uploaded to view photos. I do…" at bounding box center [445, 221] width 185 height 22
